Goal: Task Accomplishment & Management: Manage account settings

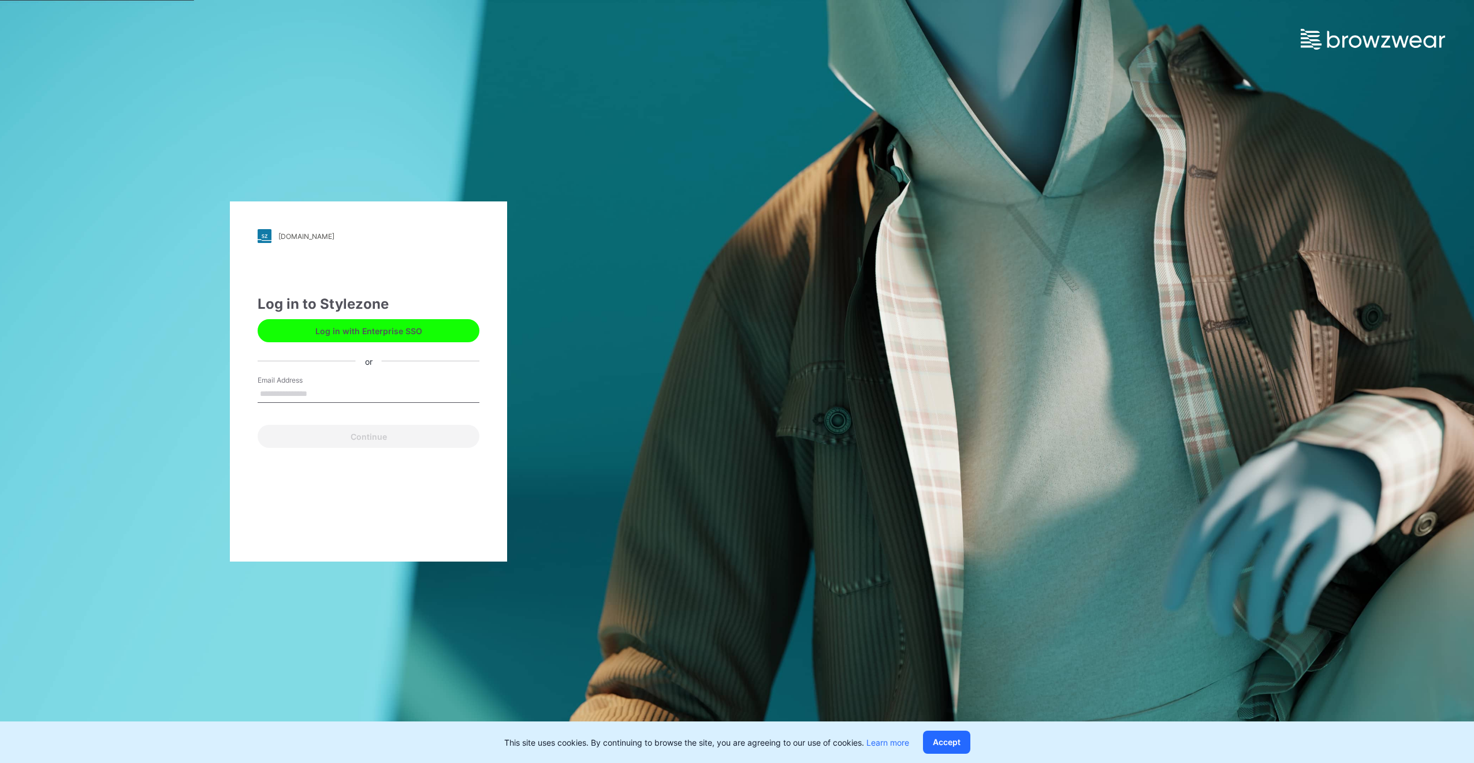
click at [312, 393] on input "Email Address" at bounding box center [369, 394] width 222 height 17
type input "**********"
click at [314, 436] on button "Continue" at bounding box center [369, 436] width 222 height 23
